Goal: Information Seeking & Learning: Learn about a topic

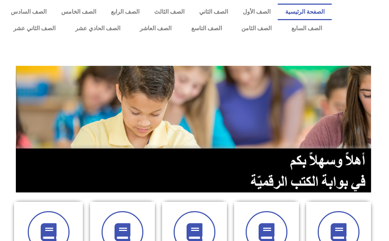
click at [103, 28] on link "الصف الحادي عشر" at bounding box center [97, 28] width 65 height 17
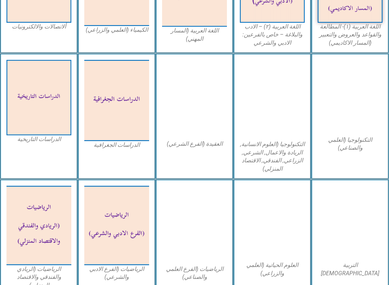
scroll to position [290, 0]
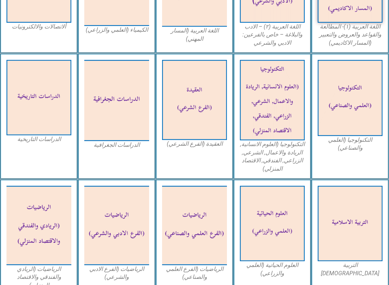
click at [287, 217] on img at bounding box center [272, 222] width 65 height 75
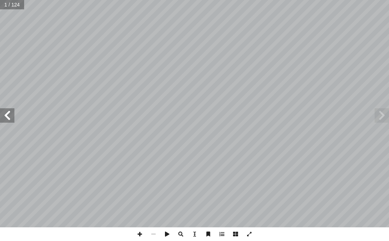
click at [14, 113] on span at bounding box center [7, 115] width 14 height 14
click at [10, 114] on span at bounding box center [7, 115] width 14 height 14
click at [11, 115] on span at bounding box center [7, 115] width 14 height 14
click at [12, 116] on span at bounding box center [7, 115] width 14 height 14
click at [13, 111] on span at bounding box center [7, 115] width 14 height 14
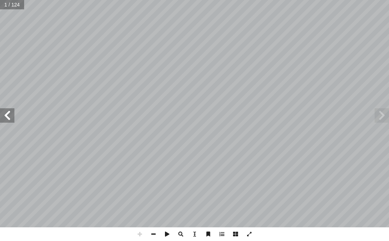
click at [5, 118] on span at bounding box center [7, 115] width 14 height 14
click at [11, 114] on span at bounding box center [7, 115] width 14 height 14
click at [11, 110] on span at bounding box center [7, 115] width 14 height 14
click at [14, 113] on span at bounding box center [7, 115] width 14 height 14
click at [13, 115] on span at bounding box center [7, 115] width 14 height 14
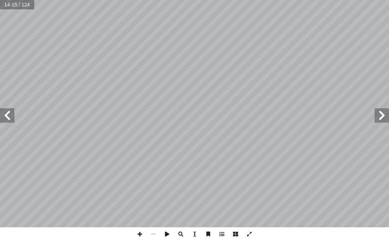
click at [14, 116] on span at bounding box center [7, 115] width 14 height 14
click at [7, 111] on span at bounding box center [7, 115] width 14 height 14
click at [11, 115] on span at bounding box center [7, 115] width 14 height 14
click at [6, 113] on span at bounding box center [7, 115] width 14 height 14
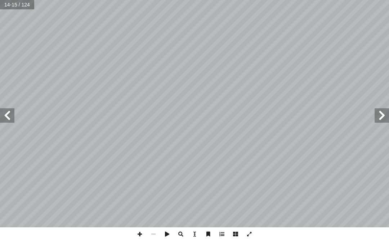
click at [5, 115] on span at bounding box center [7, 115] width 14 height 14
click at [10, 112] on span at bounding box center [7, 115] width 14 height 14
click at [8, 109] on span at bounding box center [7, 115] width 14 height 14
click at [7, 109] on span at bounding box center [7, 115] width 14 height 14
click at [6, 116] on span at bounding box center [7, 115] width 14 height 14
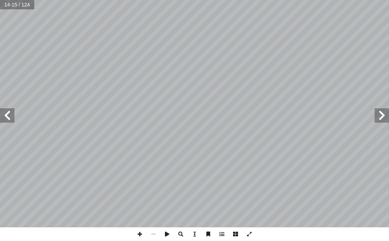
click at [5, 112] on span at bounding box center [7, 115] width 14 height 14
click at [10, 114] on span at bounding box center [7, 115] width 14 height 14
click at [13, 111] on span at bounding box center [7, 115] width 14 height 14
click at [13, 114] on span at bounding box center [7, 115] width 14 height 14
click at [10, 116] on span at bounding box center [7, 115] width 14 height 14
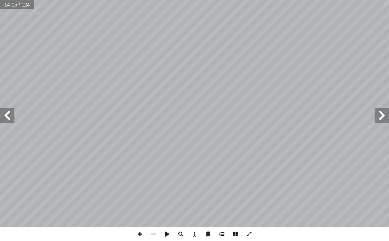
click at [12, 114] on span at bounding box center [7, 115] width 14 height 14
click at [6, 112] on span at bounding box center [7, 115] width 14 height 14
click at [11, 114] on span at bounding box center [7, 115] width 14 height 14
click at [12, 113] on span at bounding box center [7, 115] width 14 height 14
click at [11, 115] on span at bounding box center [7, 115] width 14 height 14
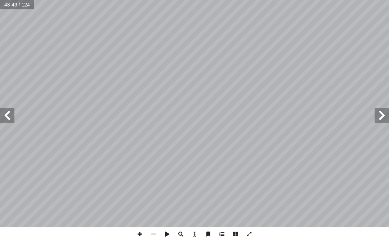
click at [9, 116] on span at bounding box center [7, 115] width 14 height 14
click at [3, 111] on span at bounding box center [7, 115] width 14 height 14
click at [12, 117] on span at bounding box center [7, 115] width 14 height 14
click at [9, 110] on span at bounding box center [7, 115] width 14 height 14
click at [13, 115] on span at bounding box center [7, 115] width 14 height 14
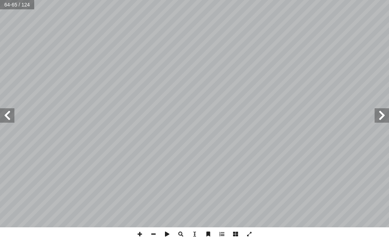
click at [10, 111] on span at bounding box center [7, 115] width 14 height 14
click at [377, 113] on span at bounding box center [382, 115] width 14 height 14
click at [14, 112] on span at bounding box center [7, 115] width 14 height 14
